Goal: Task Accomplishment & Management: Use online tool/utility

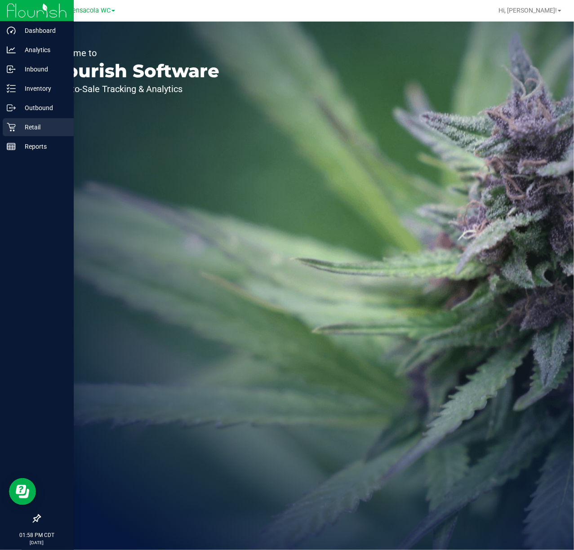
click at [11, 130] on icon at bounding box center [11, 127] width 9 height 9
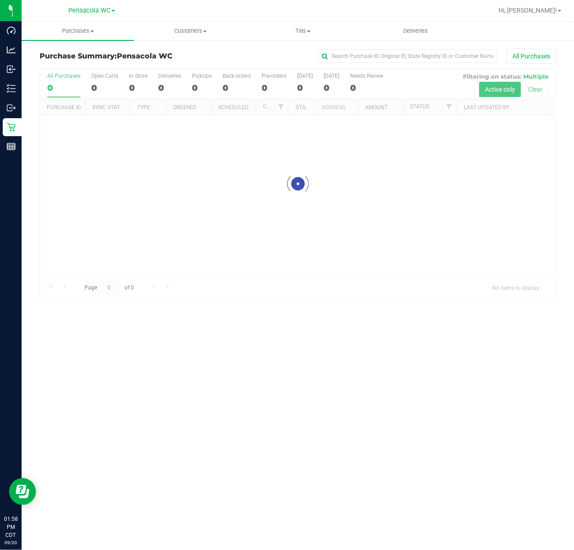
click at [446, 108] on div at bounding box center [297, 183] width 515 height 229
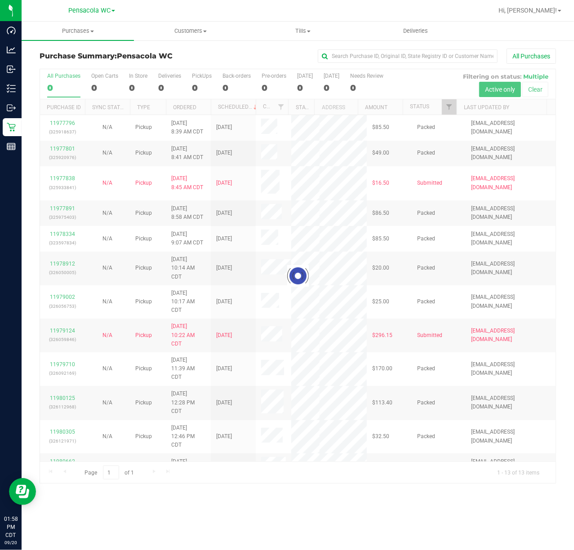
click at [451, 103] on div at bounding box center [297, 276] width 515 height 414
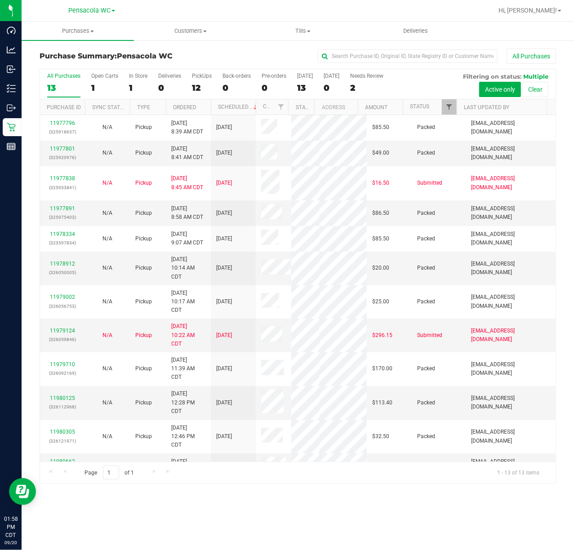
click at [449, 107] on span "Filter" at bounding box center [448, 106] width 7 height 7
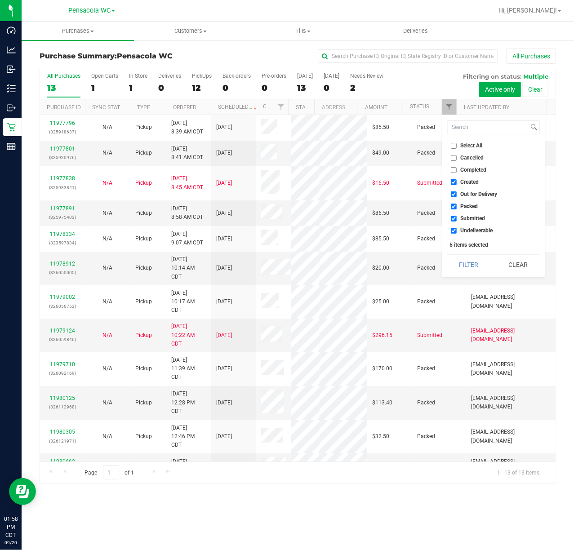
click at [466, 148] on span "Select All" at bounding box center [472, 145] width 22 height 5
click at [457, 148] on input "Select All" at bounding box center [454, 146] width 6 height 6
checkbox input "true"
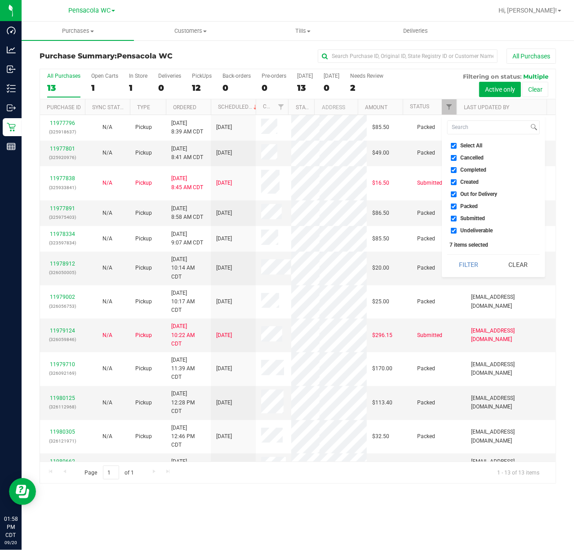
click at [473, 145] on span "Select All" at bounding box center [472, 145] width 22 height 5
click at [457, 145] on input "Select All" at bounding box center [454, 146] width 6 height 6
checkbox input "false"
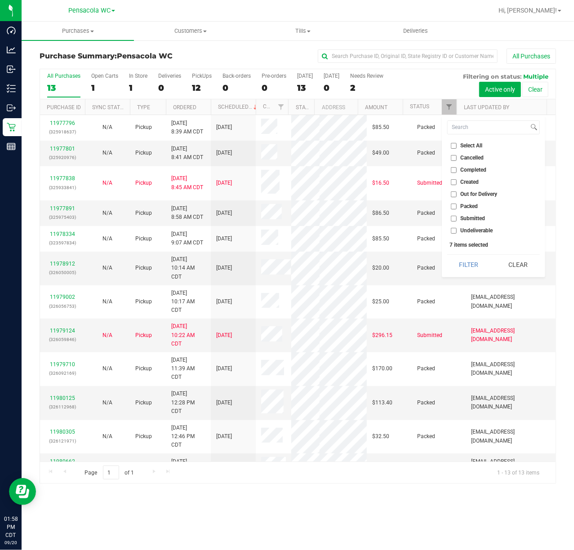
checkbox input "false"
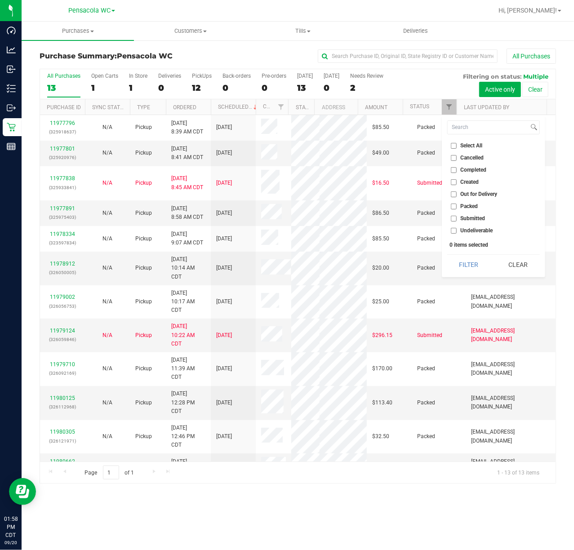
click at [471, 216] on span "Submitted" at bounding box center [473, 218] width 25 height 5
click at [457, 216] on input "Submitted" at bounding box center [454, 219] width 6 height 6
checkbox input "true"
click at [471, 269] on button "Filter" at bounding box center [468, 265] width 43 height 20
